Goal: Book appointment/travel/reservation

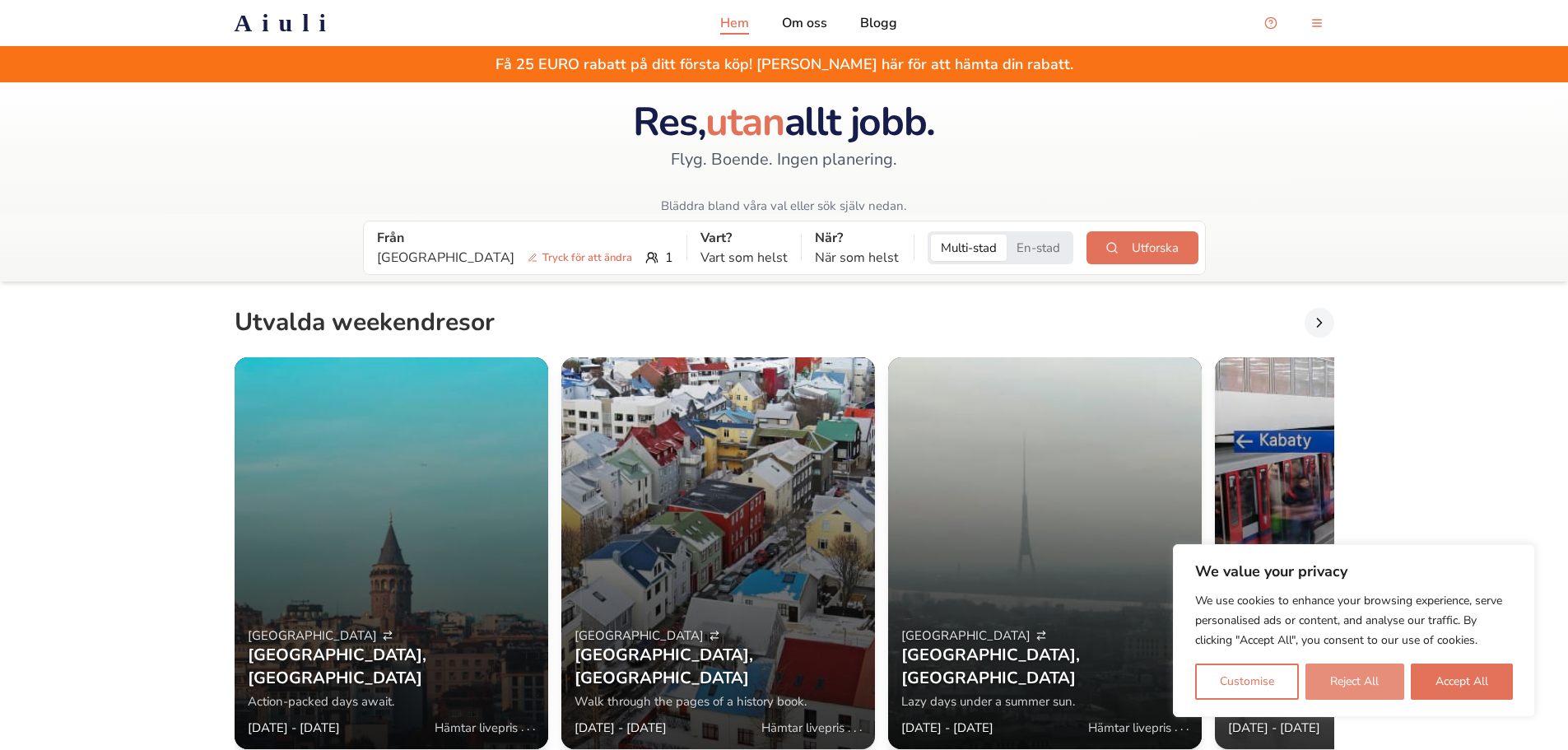
click at [1361, 678] on button "Reject All" at bounding box center [1354, 682] width 98 height 36
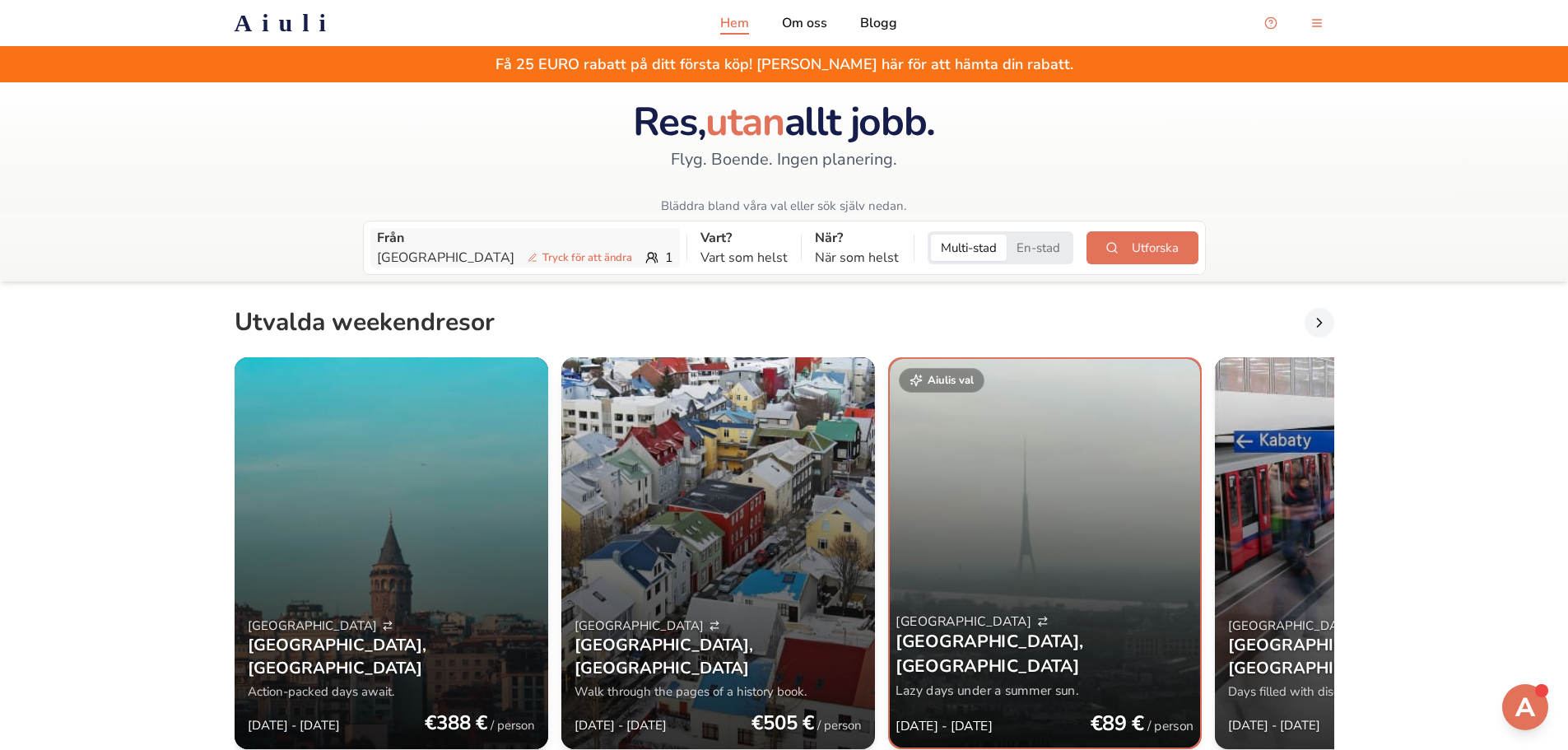
click at [558, 248] on p "Stockholm Tryck för att ändra" at bounding box center [508, 257] width 262 height 20
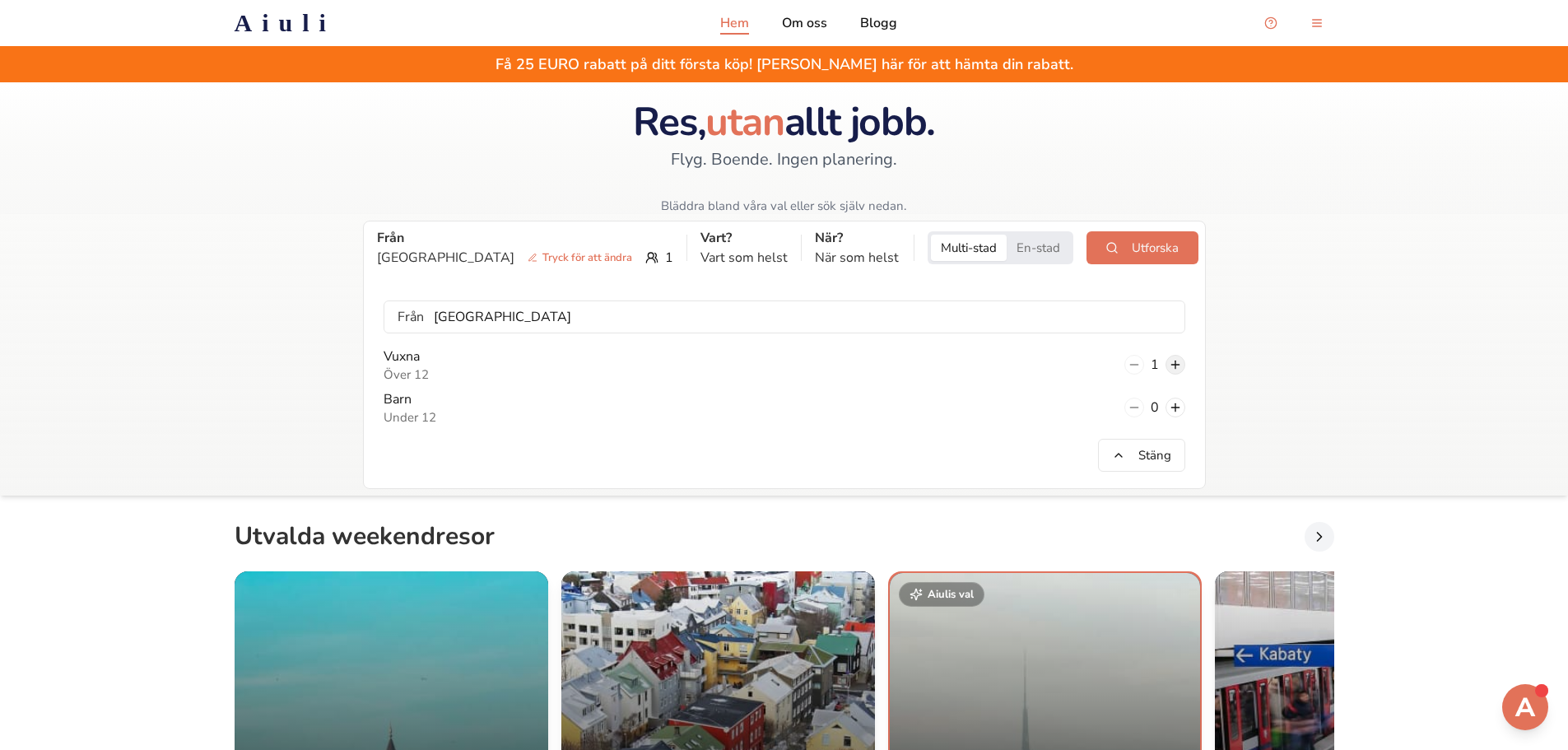
click at [1174, 360] on button at bounding box center [1176, 365] width 20 height 20
click at [1135, 461] on button "Stäng" at bounding box center [1142, 454] width 87 height 33
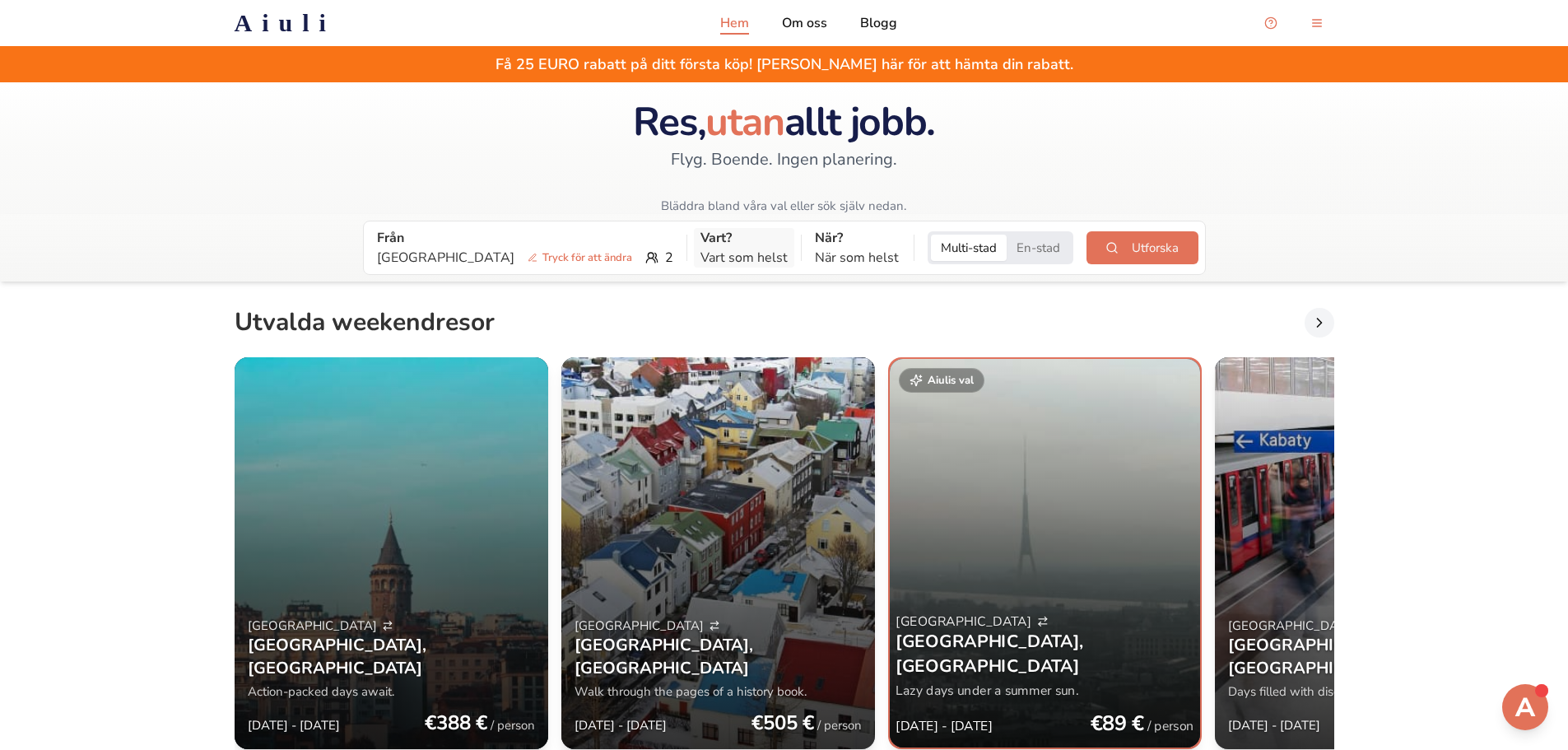
click at [720, 257] on p "Vart som helst" at bounding box center [745, 257] width 87 height 20
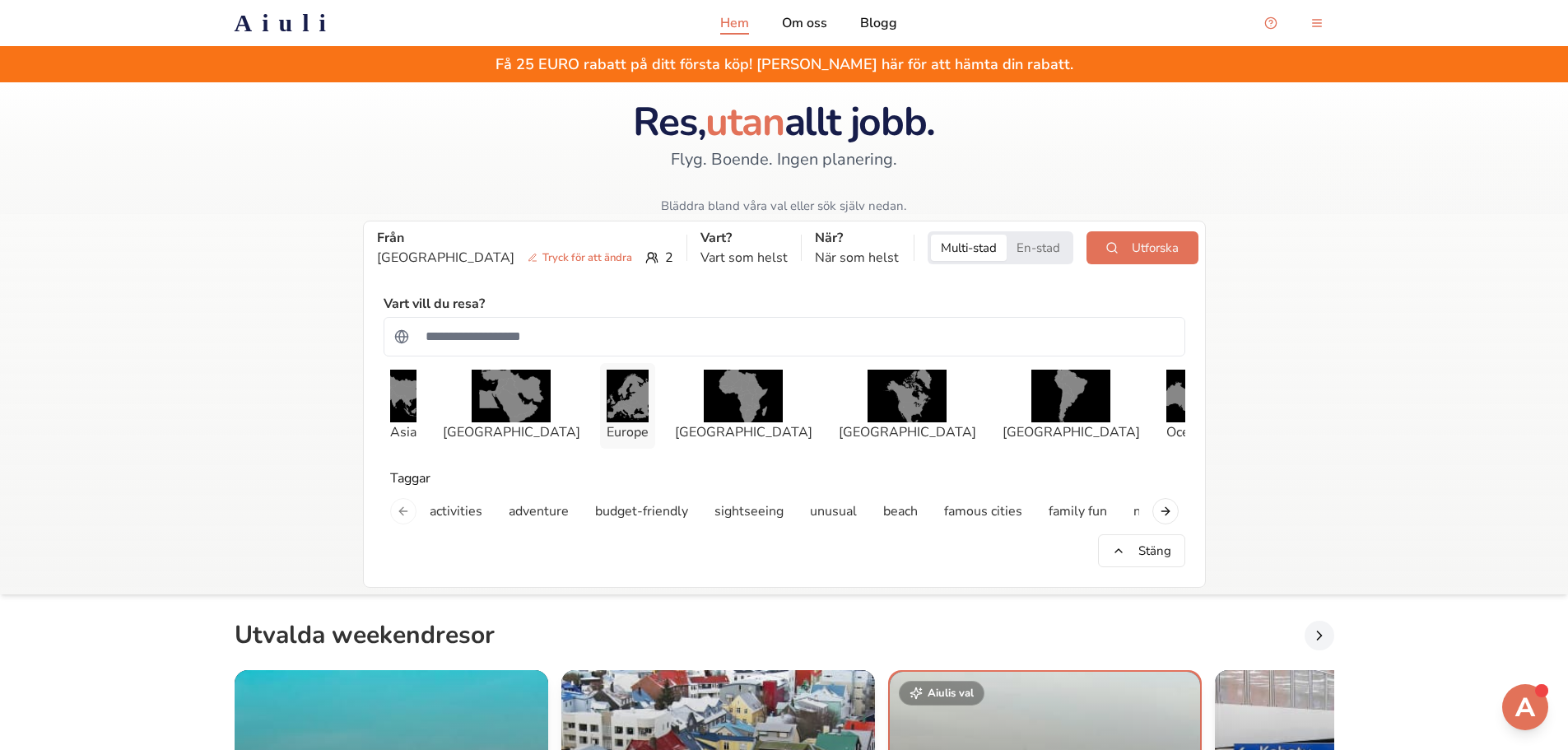
click at [621, 405] on img "button" at bounding box center [627, 396] width 42 height 52
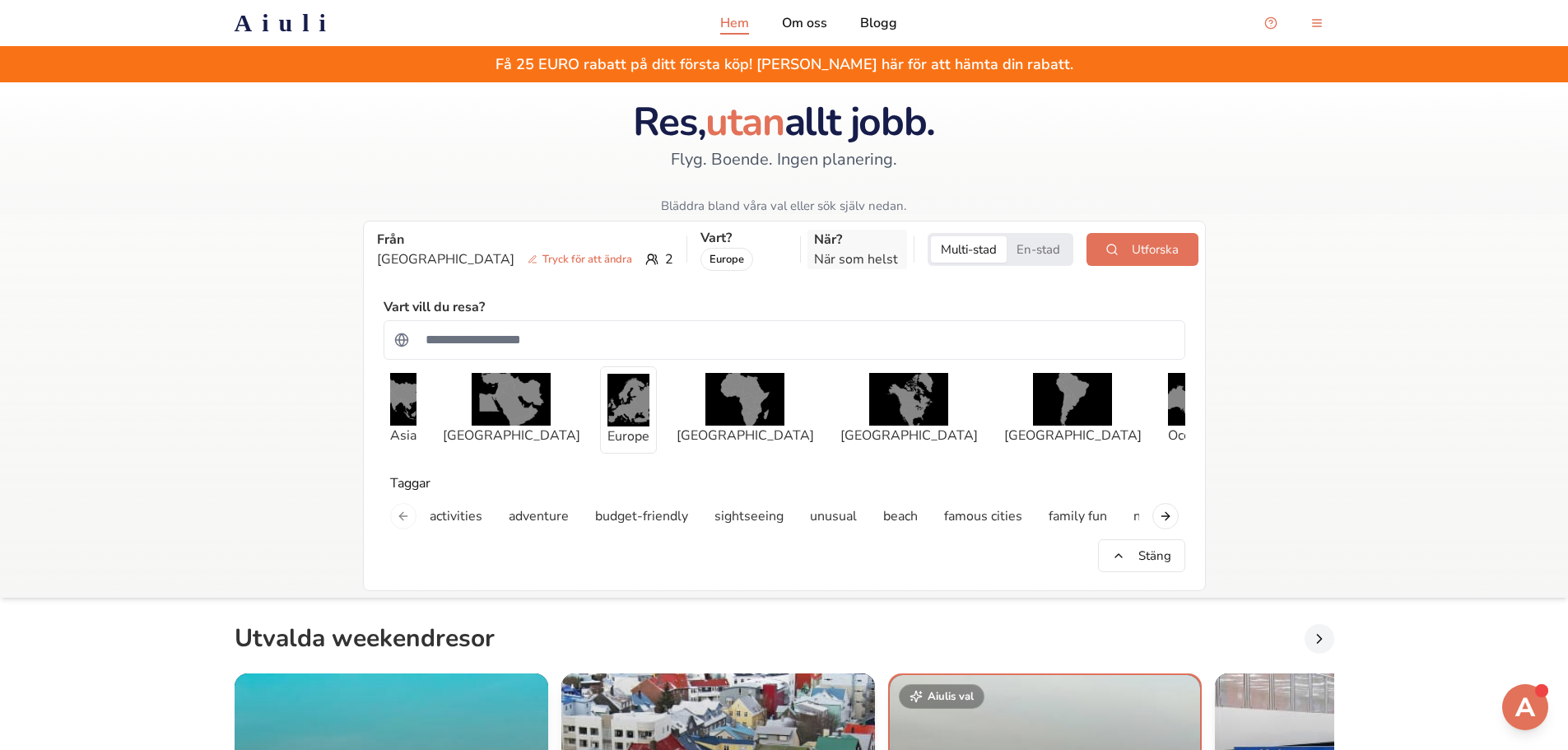
click at [815, 246] on p "När?" at bounding box center [857, 240] width 86 height 20
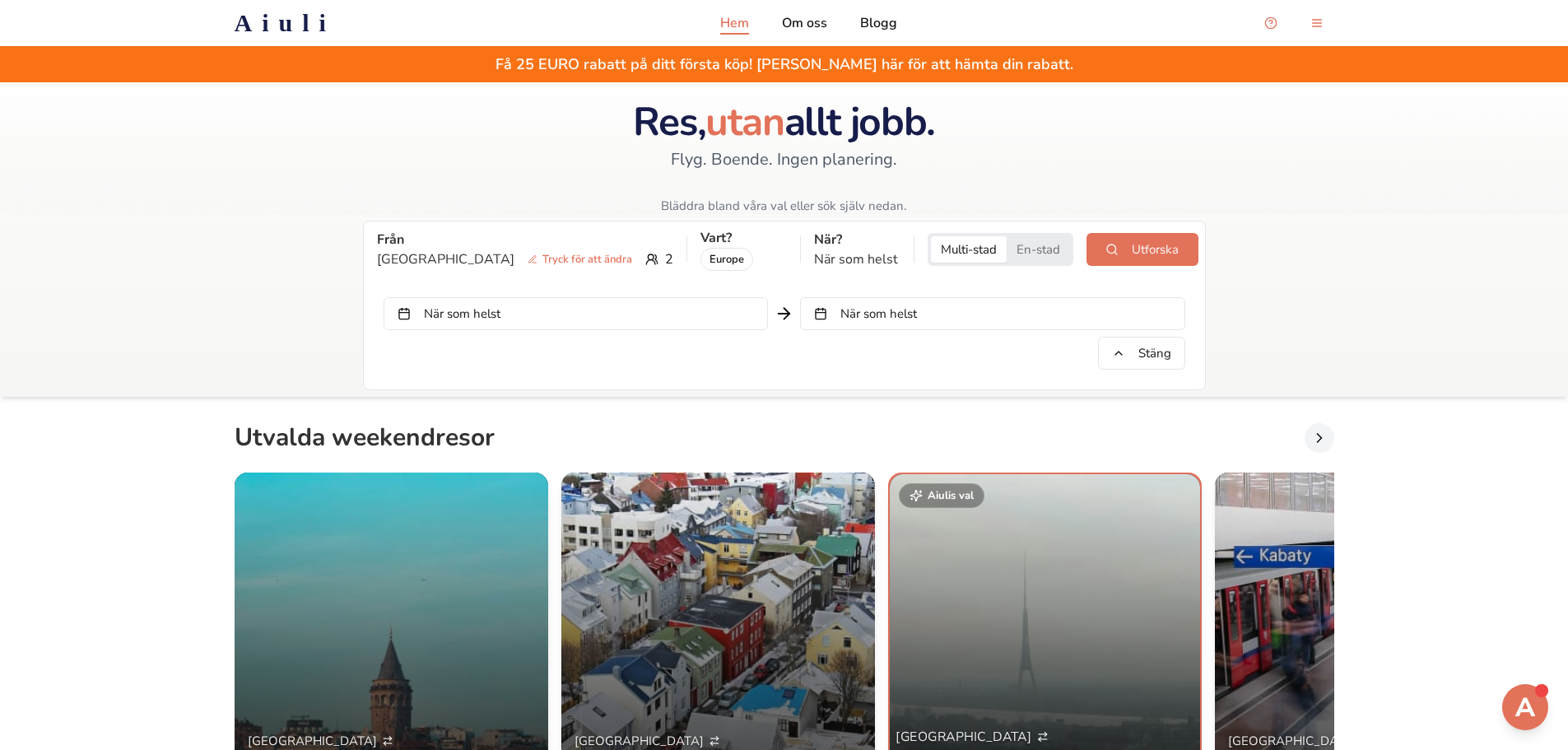
click at [666, 317] on button "När som helst" at bounding box center [575, 313] width 384 height 33
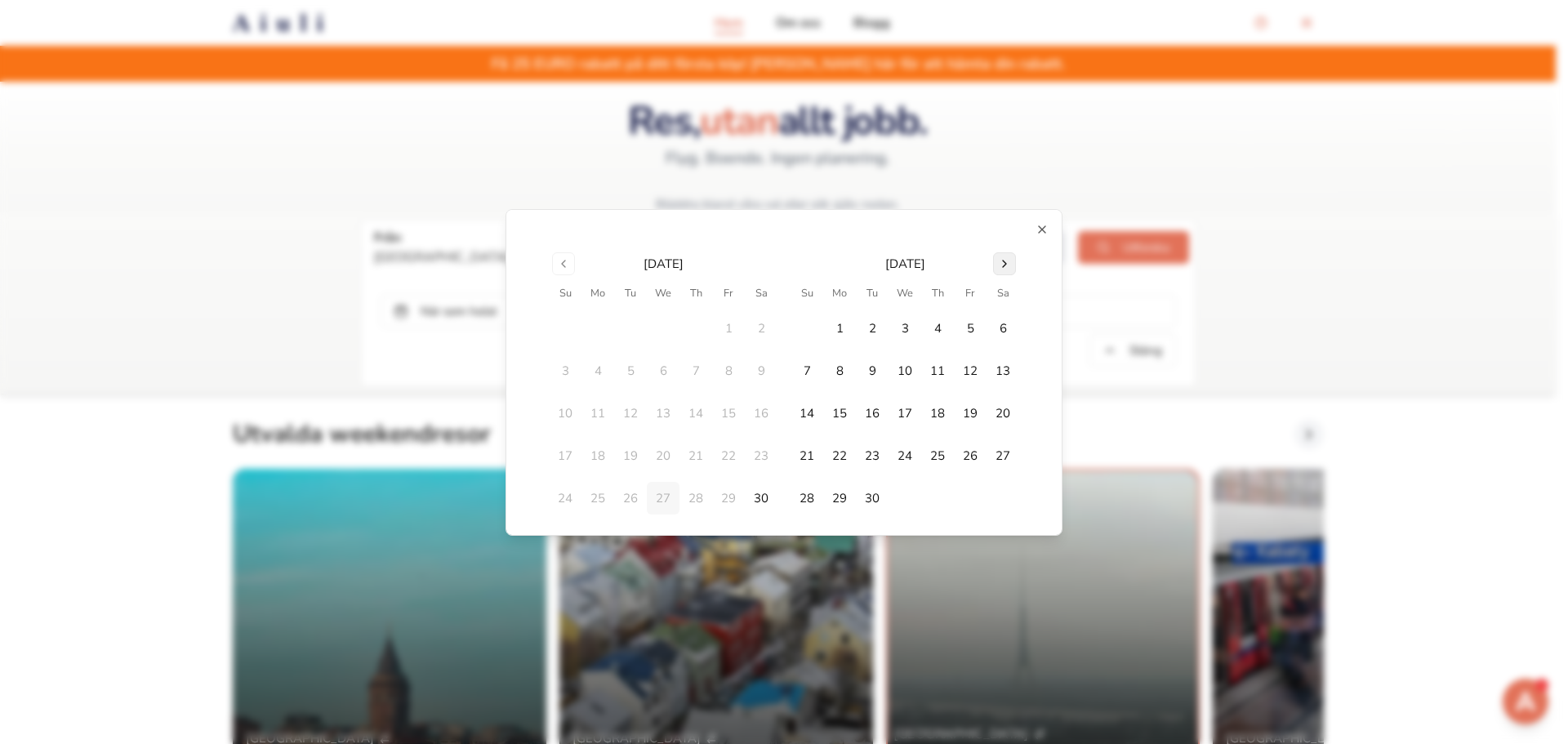
click at [995, 270] on button "Go to next month" at bounding box center [1005, 264] width 23 height 23
click at [567, 266] on button "Go to previous month" at bounding box center [563, 264] width 23 height 23
click at [1000, 271] on button "Go to next month" at bounding box center [1005, 264] width 23 height 23
click at [560, 266] on button "Go to previous month" at bounding box center [563, 264] width 23 height 23
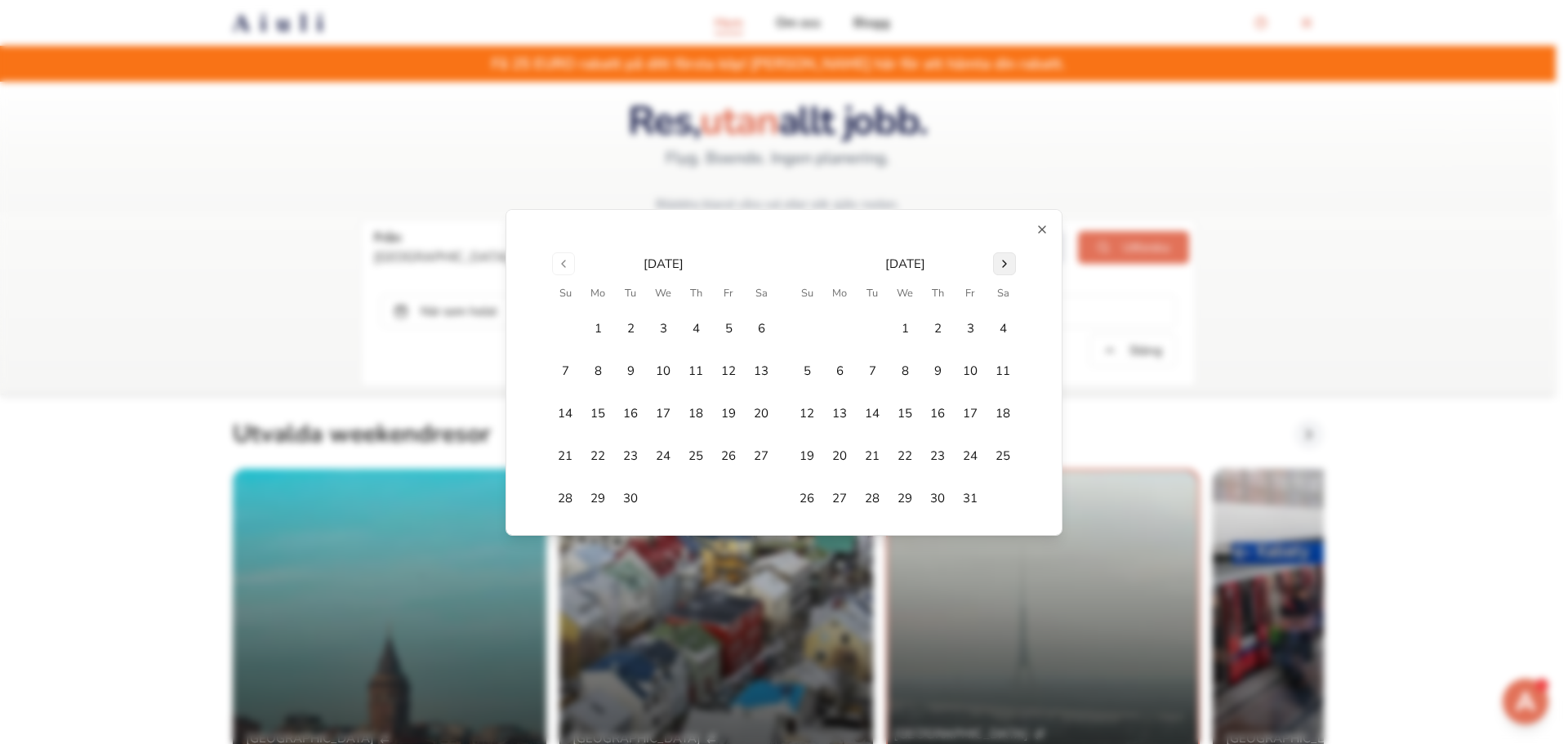
click at [1006, 265] on button "Go to next month" at bounding box center [1005, 264] width 23 height 23
click at [762, 453] on button "25" at bounding box center [761, 455] width 33 height 33
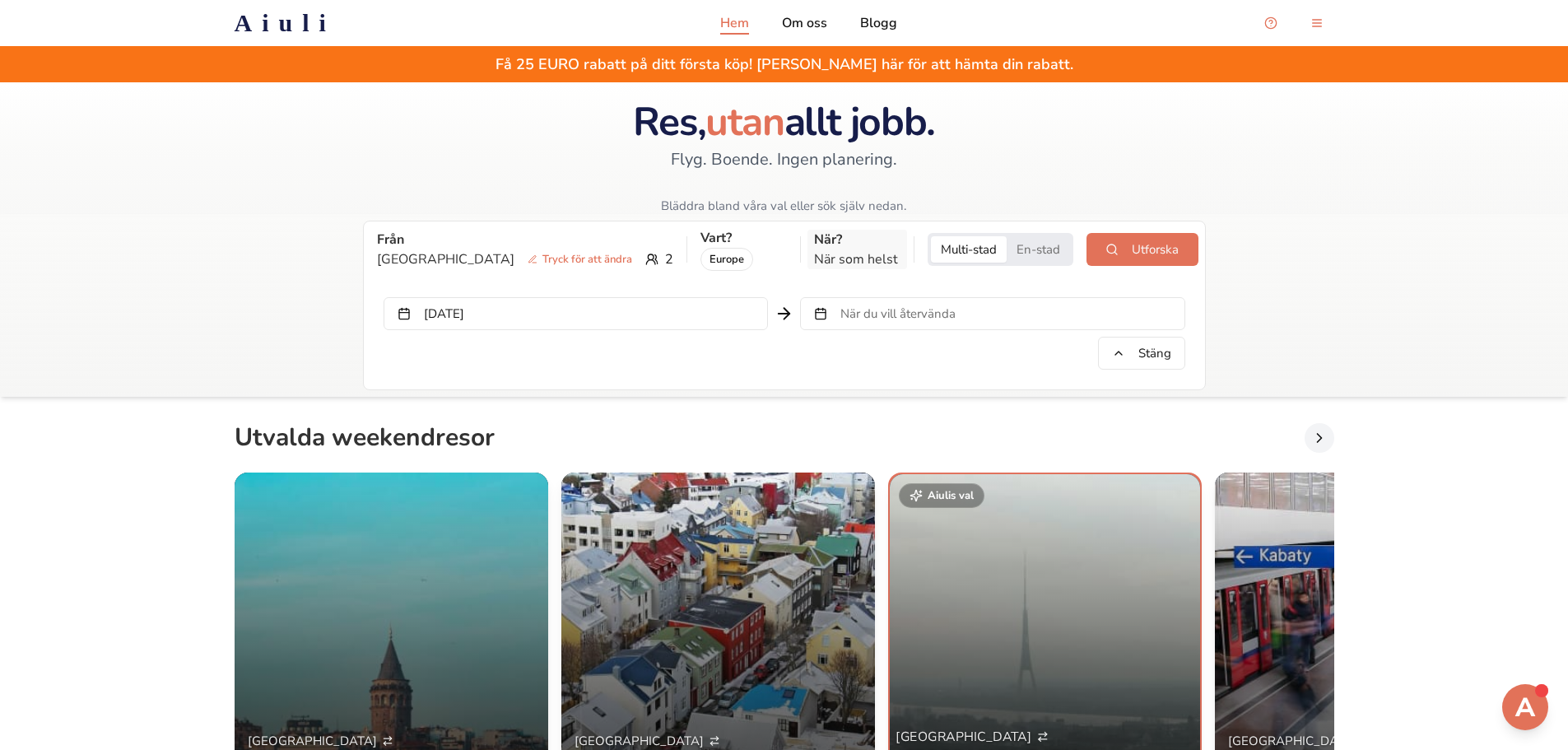
click at [815, 252] on p "När som helst" at bounding box center [857, 259] width 86 height 20
click at [844, 323] on button "När du vill återvända" at bounding box center [992, 313] width 384 height 33
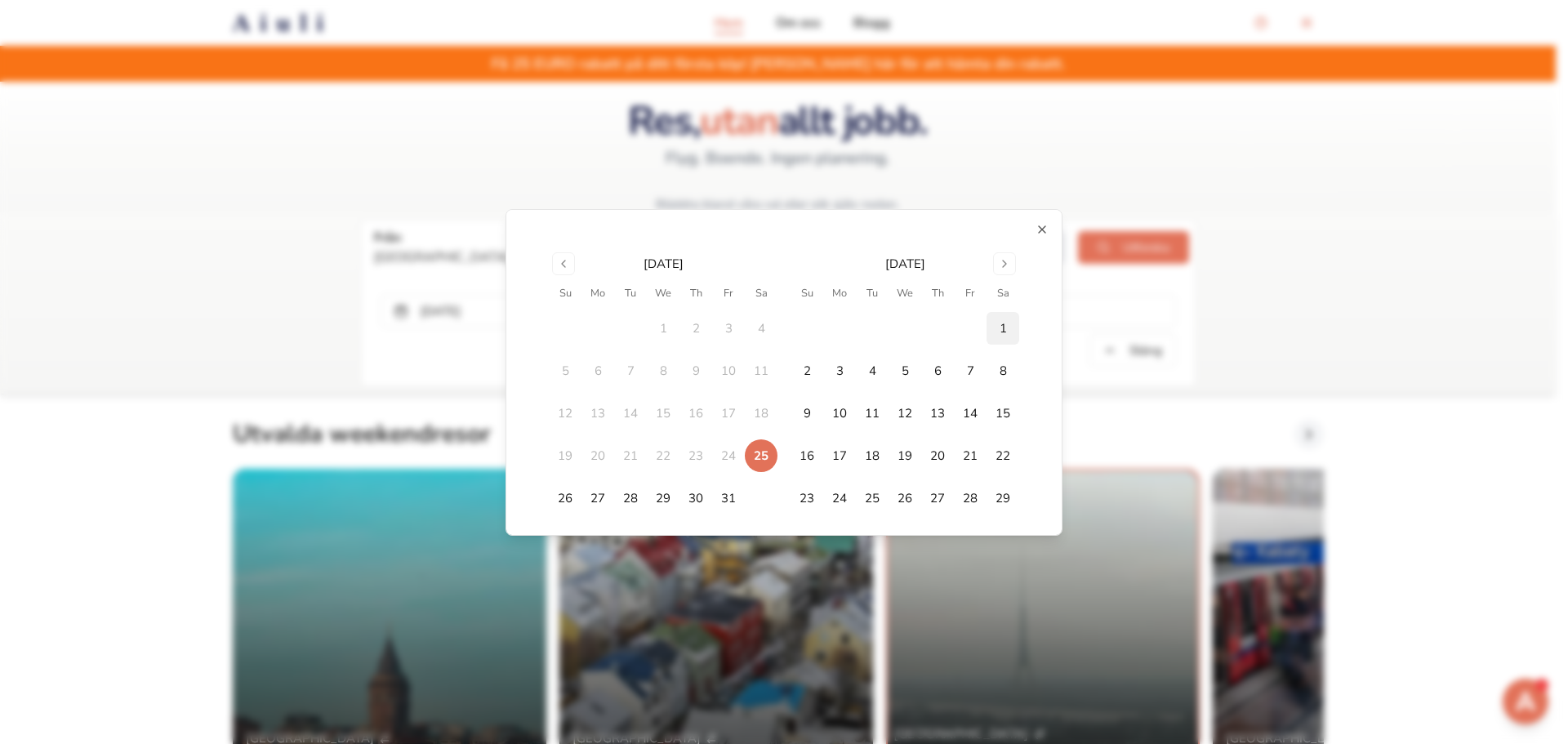
click at [997, 331] on button "1" at bounding box center [1003, 328] width 33 height 33
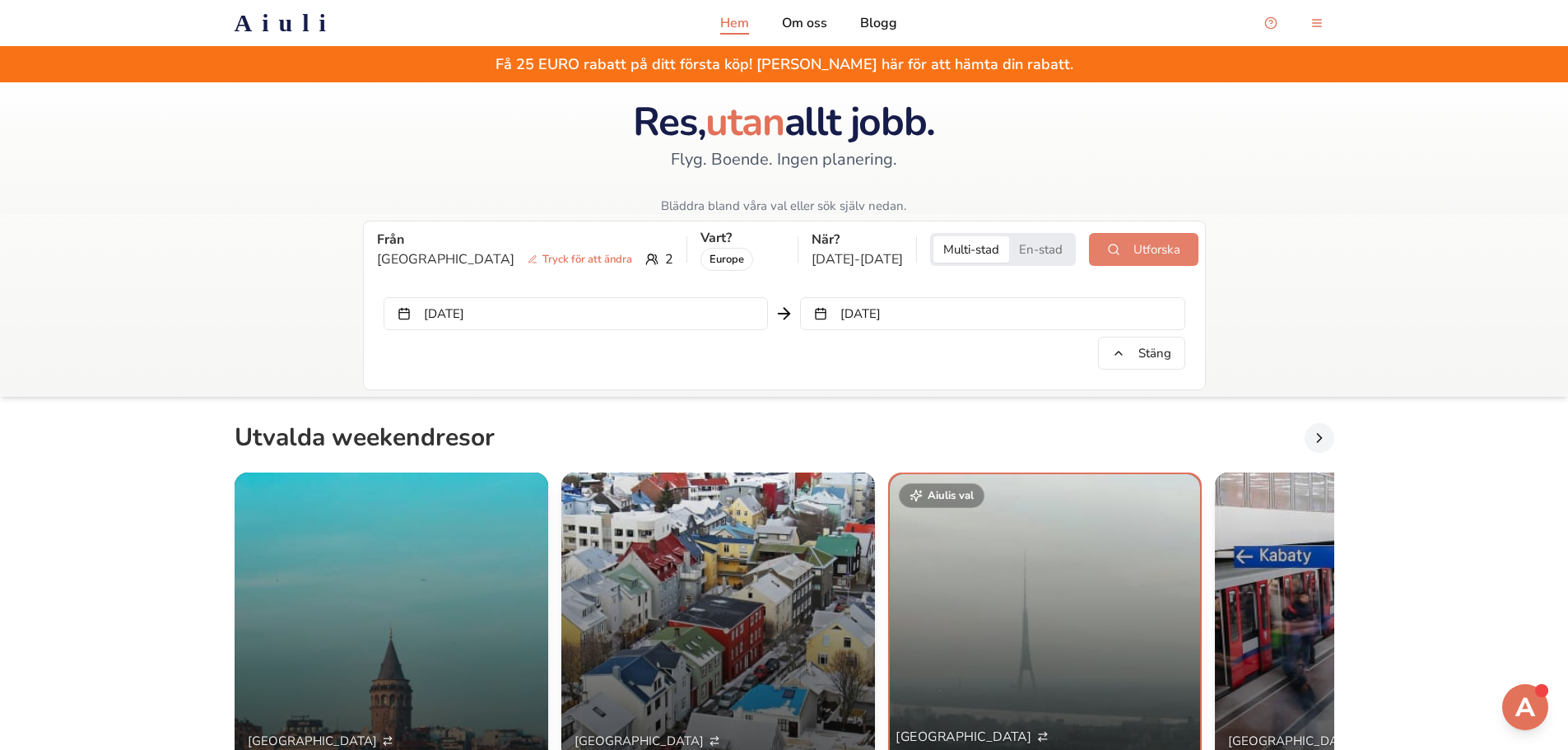
click at [1103, 253] on button "Utforska" at bounding box center [1143, 249] width 109 height 33
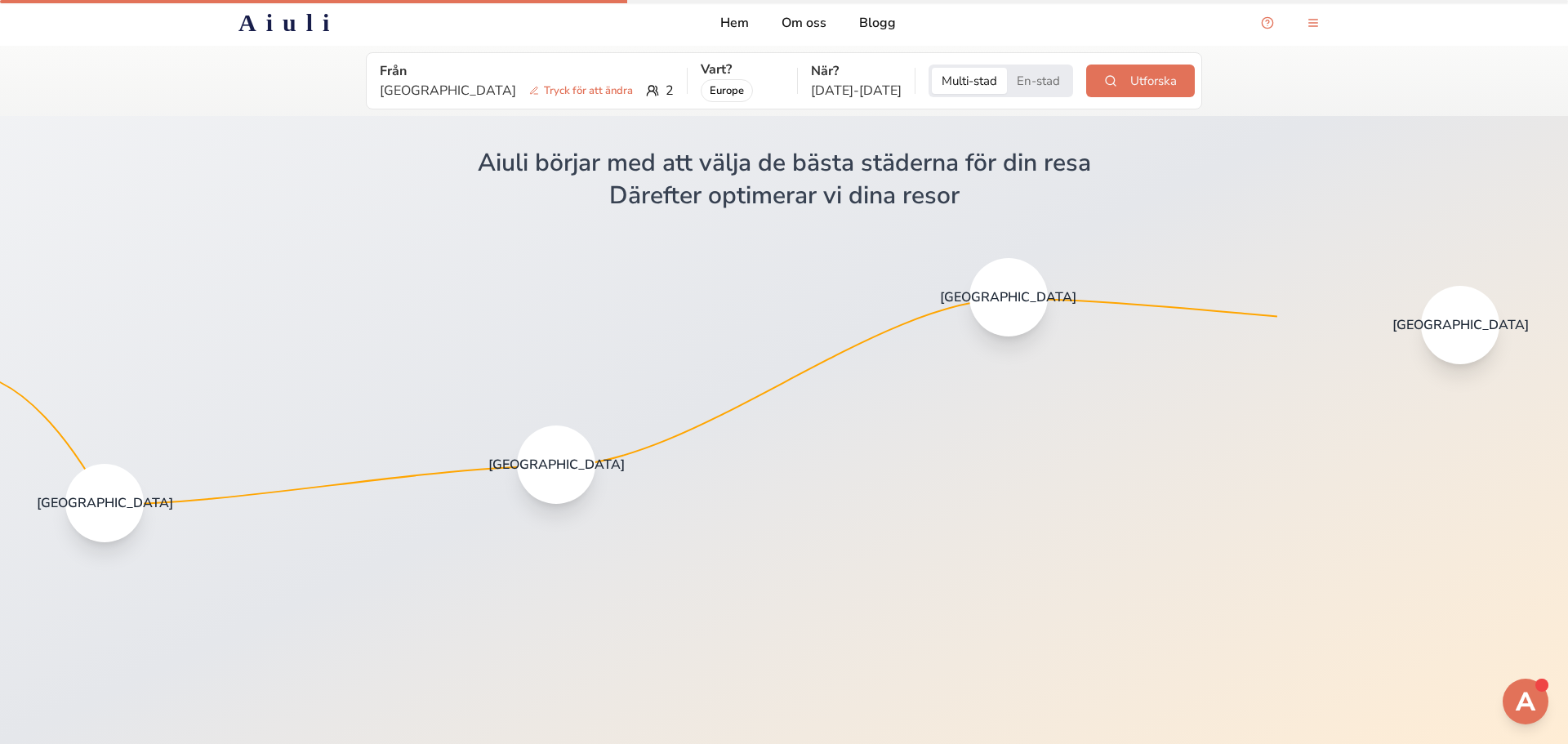
click at [1029, 74] on button "En-stad" at bounding box center [1038, 81] width 63 height 26
click at [1129, 88] on button "Utforska" at bounding box center [1140, 80] width 108 height 33
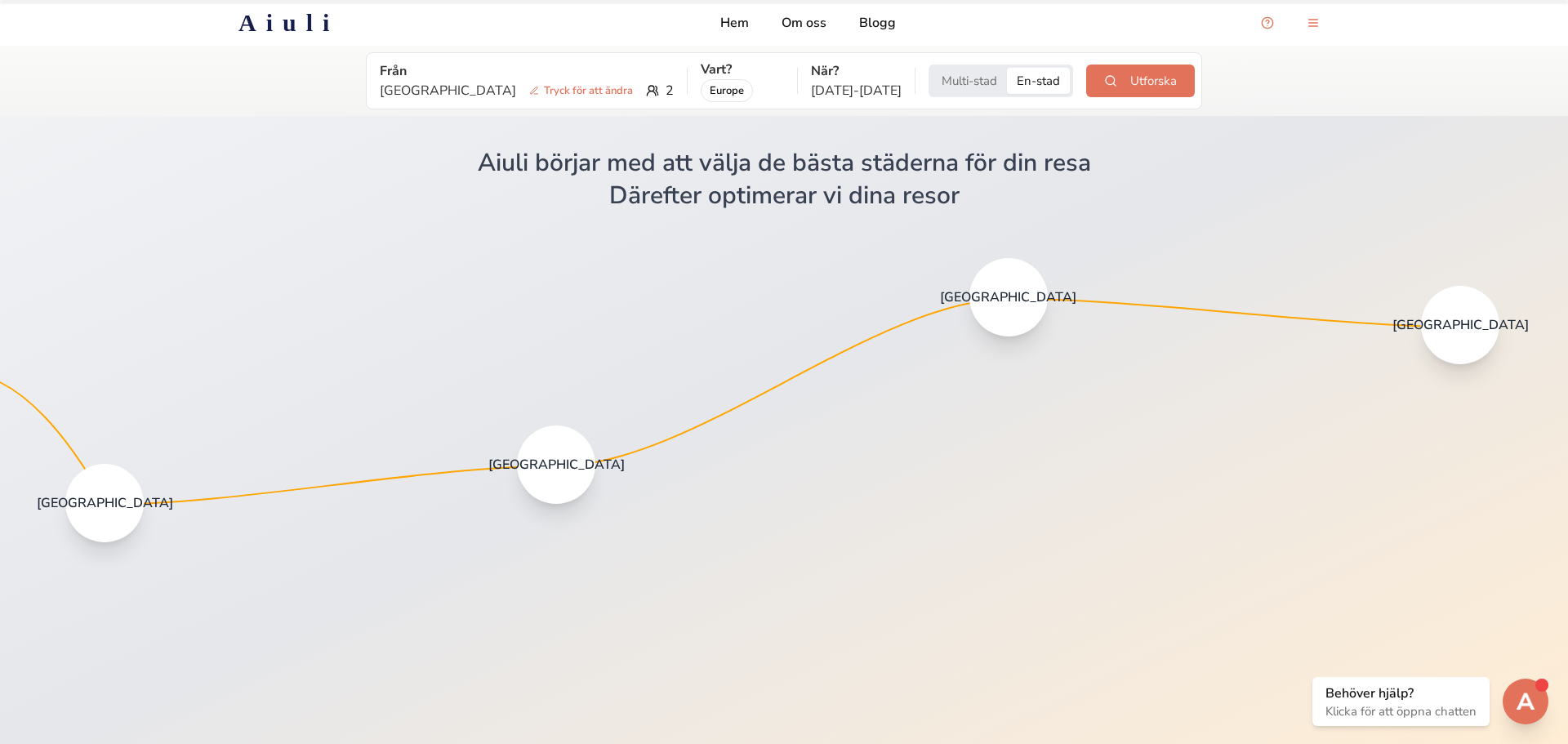
click at [1525, 695] on img "Open support chat" at bounding box center [1526, 702] width 35 height 35
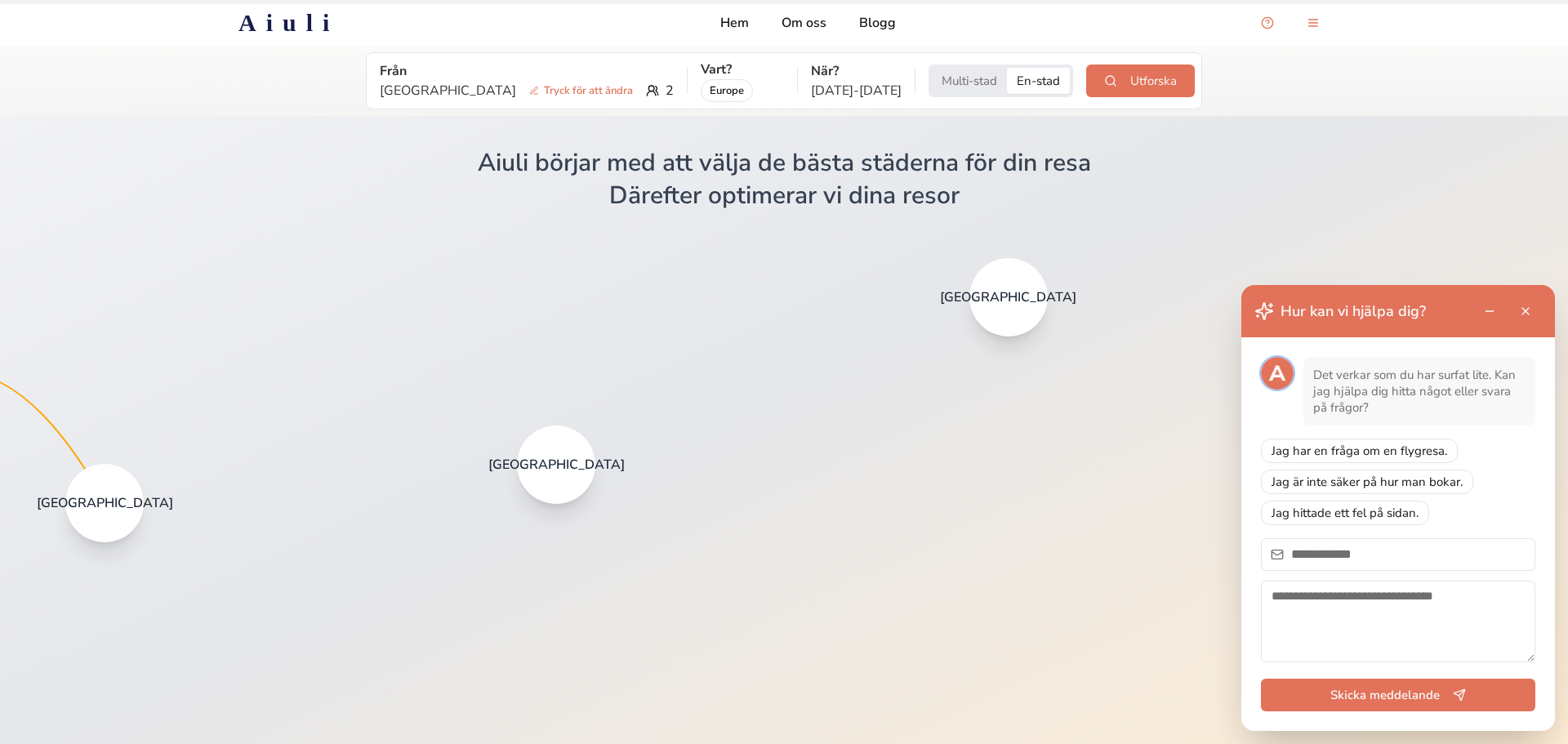
click at [1532, 311] on button "Close support chat" at bounding box center [1525, 311] width 33 height 33
